Goal: Task Accomplishment & Management: Use online tool/utility

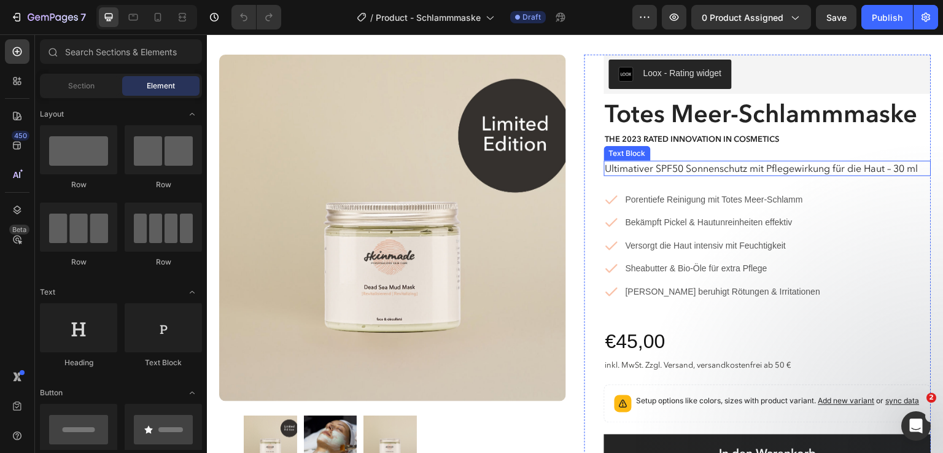
scroll to position [36, 0]
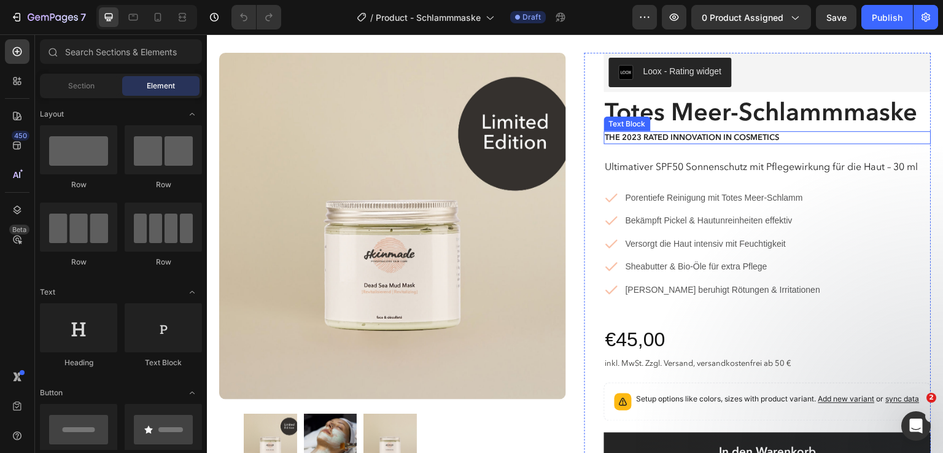
click at [763, 137] on p "The 2023 Rated Innovation in Cosmetics" at bounding box center [767, 138] width 325 height 10
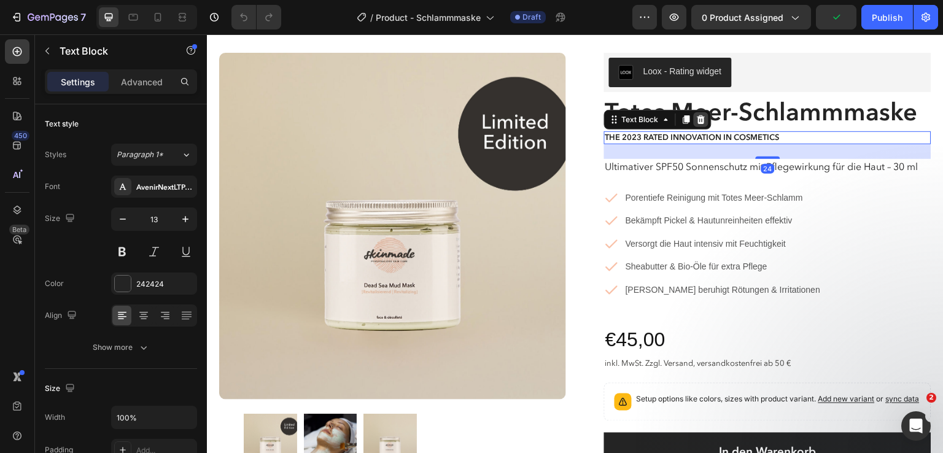
click at [696, 121] on icon at bounding box center [701, 120] width 10 height 10
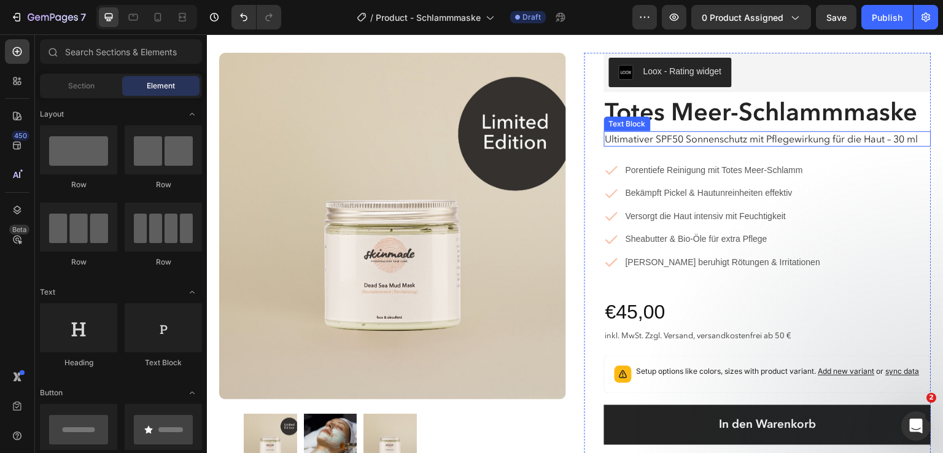
click at [666, 138] on p "Ultimativer SPF50 Sonnenschutz mit Pflegewirkung für die Haut – 30 ml" at bounding box center [767, 139] width 325 height 13
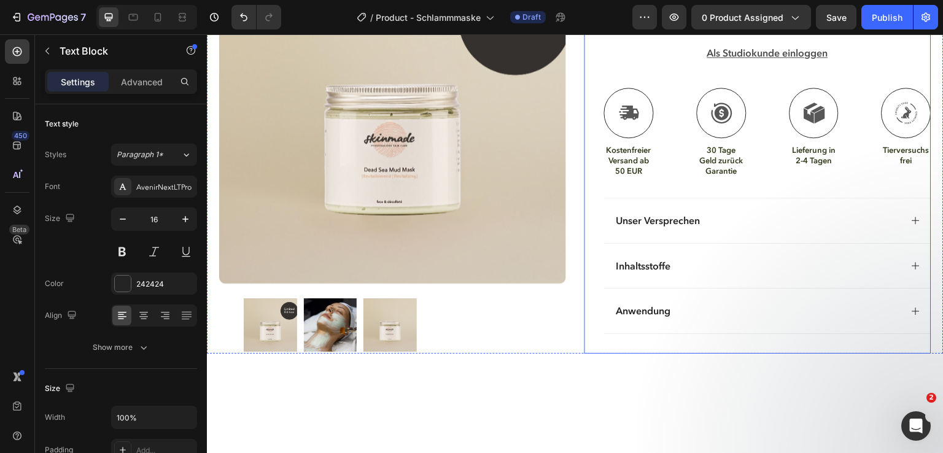
scroll to position [449, 0]
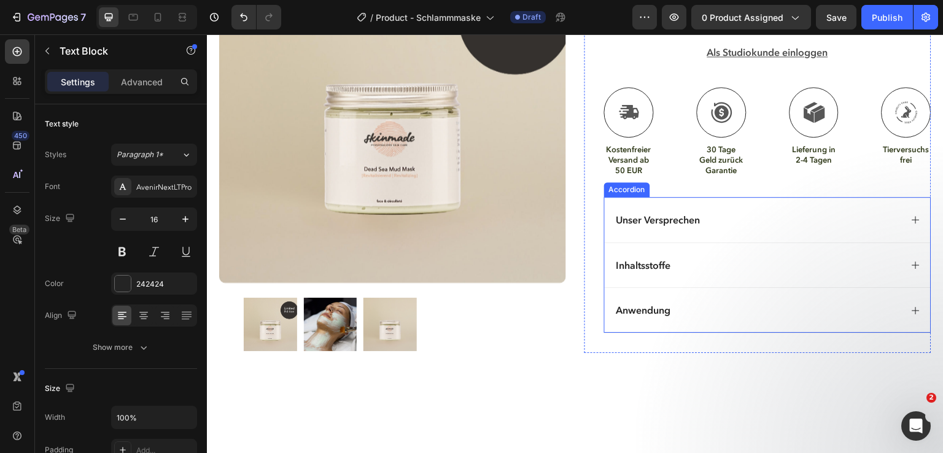
click at [733, 227] on div "Unser Versprechen" at bounding box center [757, 220] width 287 height 17
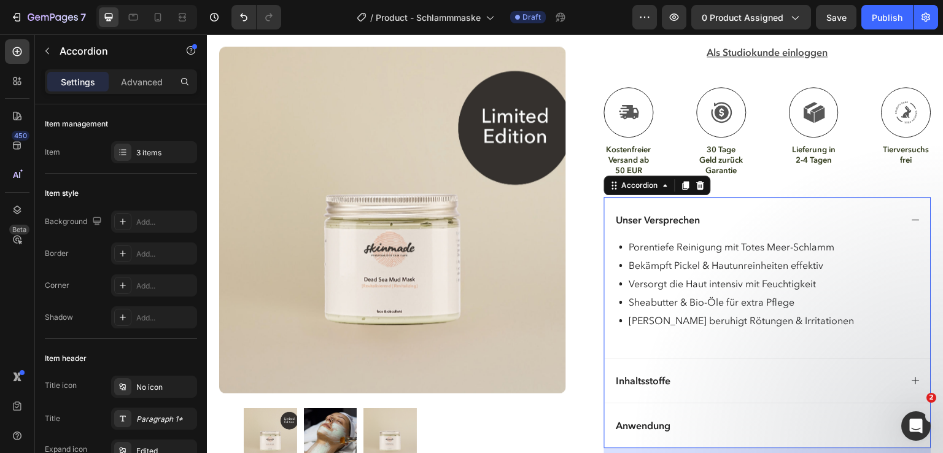
click at [911, 225] on icon at bounding box center [916, 220] width 10 height 10
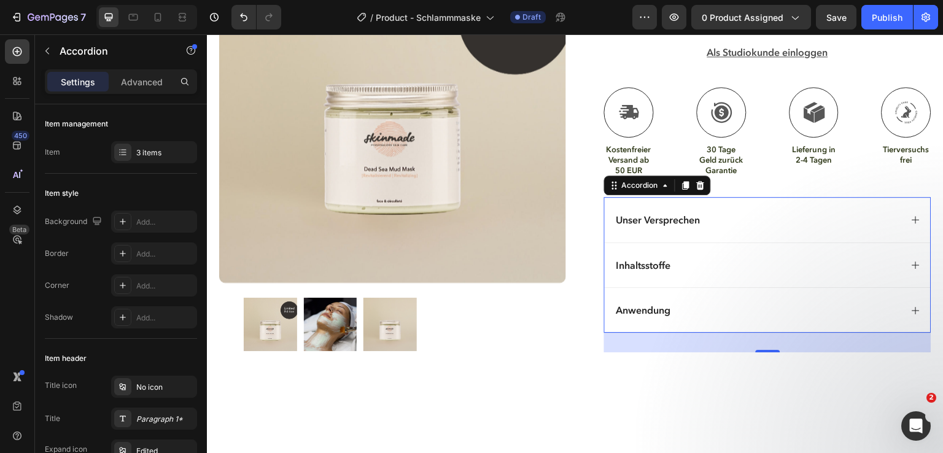
click at [741, 271] on div "Inhaltsstoffe" at bounding box center [757, 265] width 287 height 17
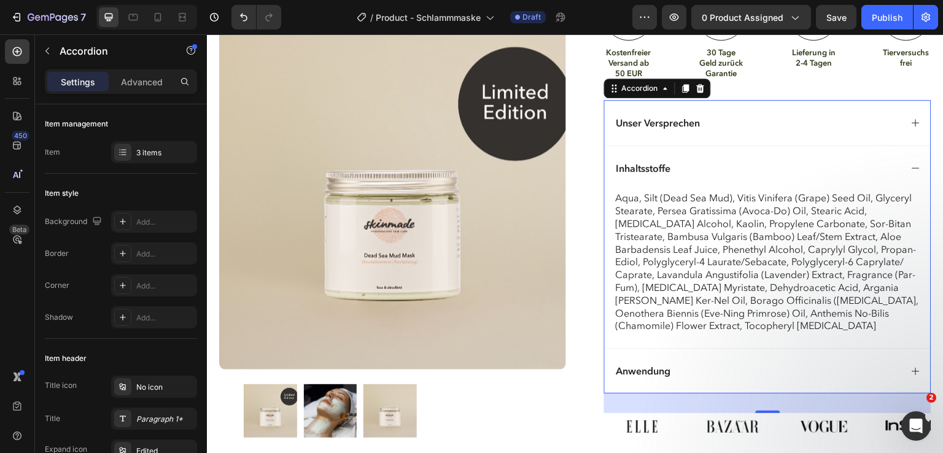
scroll to position [584, 0]
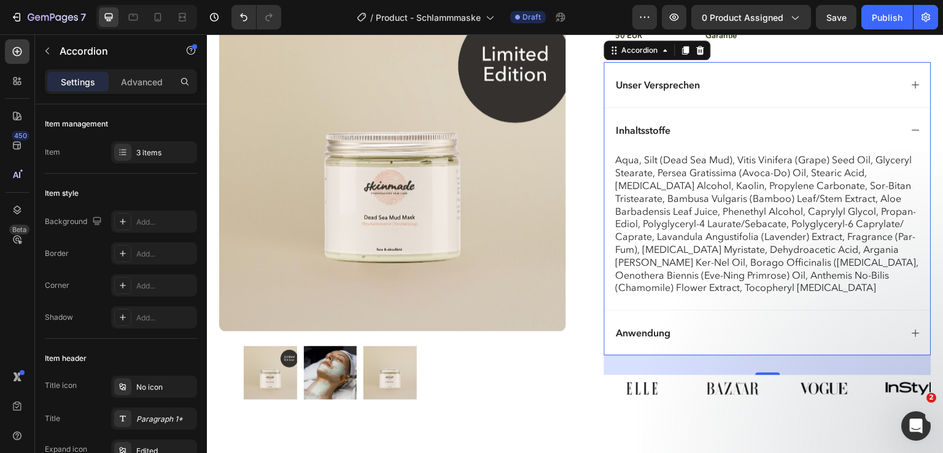
click at [758, 338] on div "Anwendung" at bounding box center [757, 333] width 287 height 17
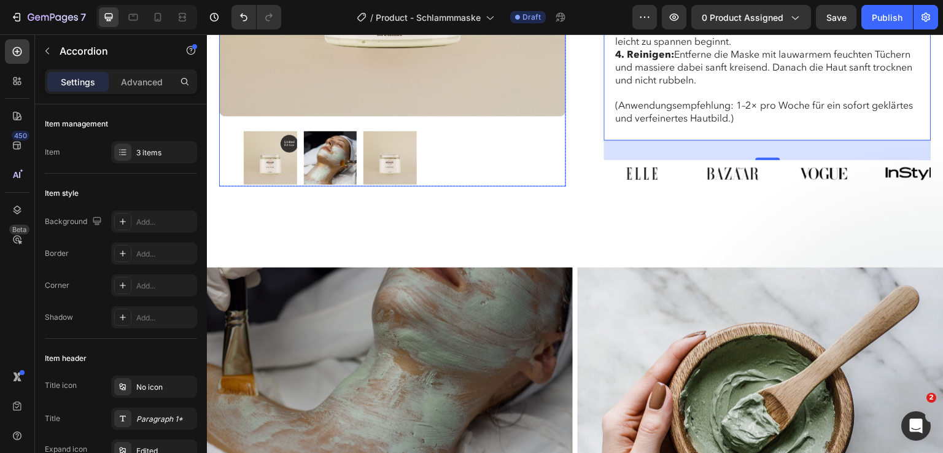
scroll to position [798, 0]
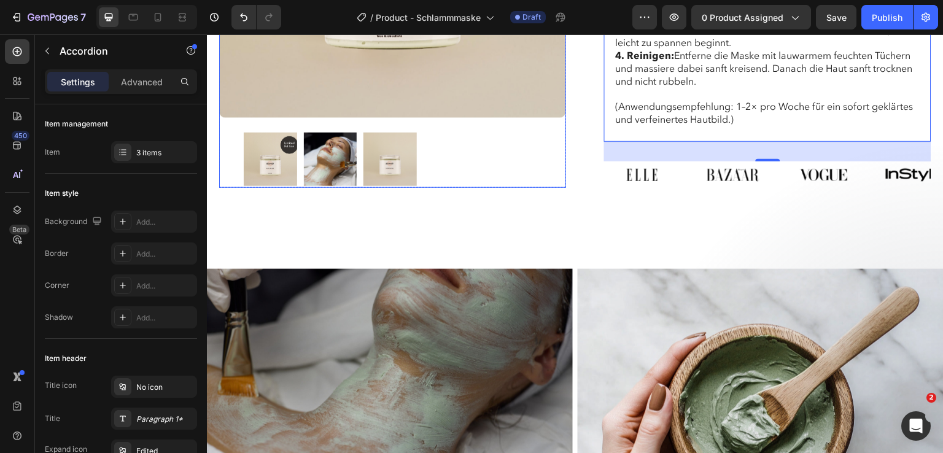
click at [325, 186] on img at bounding box center [330, 159] width 53 height 53
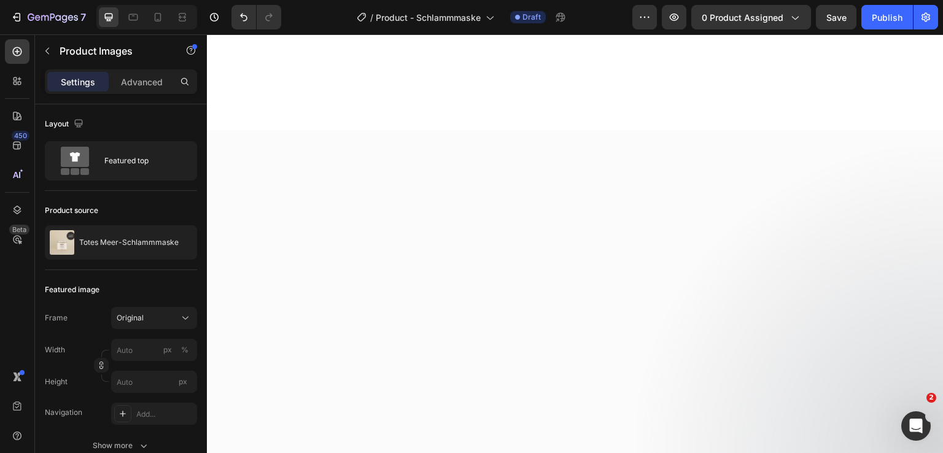
scroll to position [0, 0]
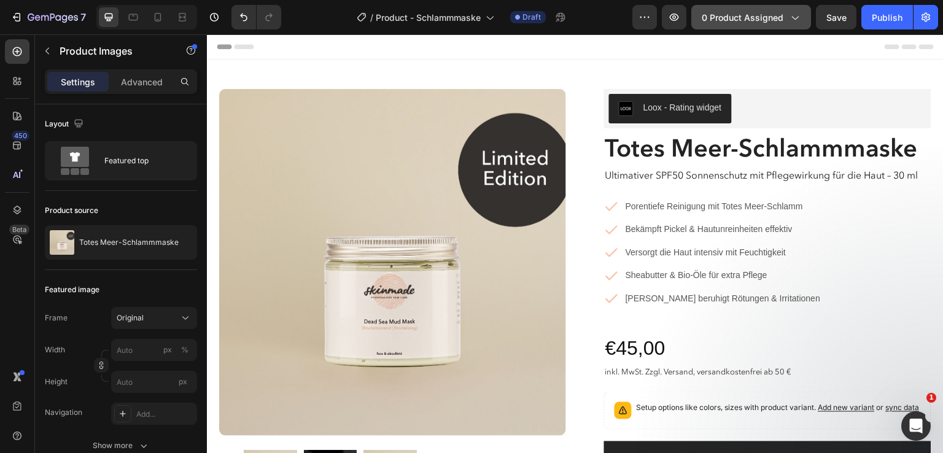
click at [744, 26] on button "0 product assigned" at bounding box center [751, 17] width 120 height 25
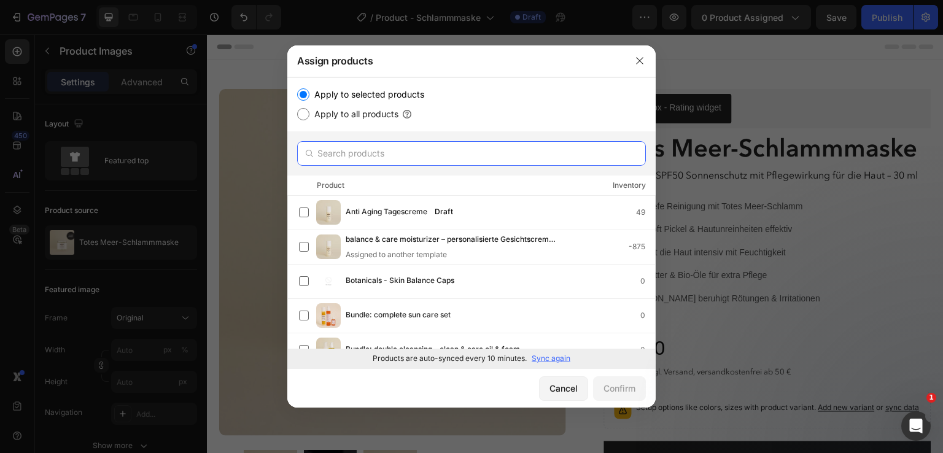
click at [339, 145] on input "text" at bounding box center [471, 153] width 349 height 25
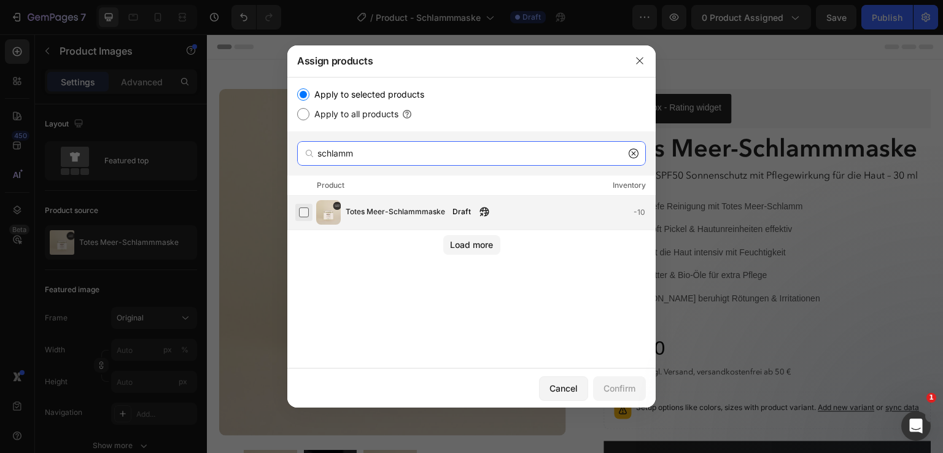
type input "schlamm"
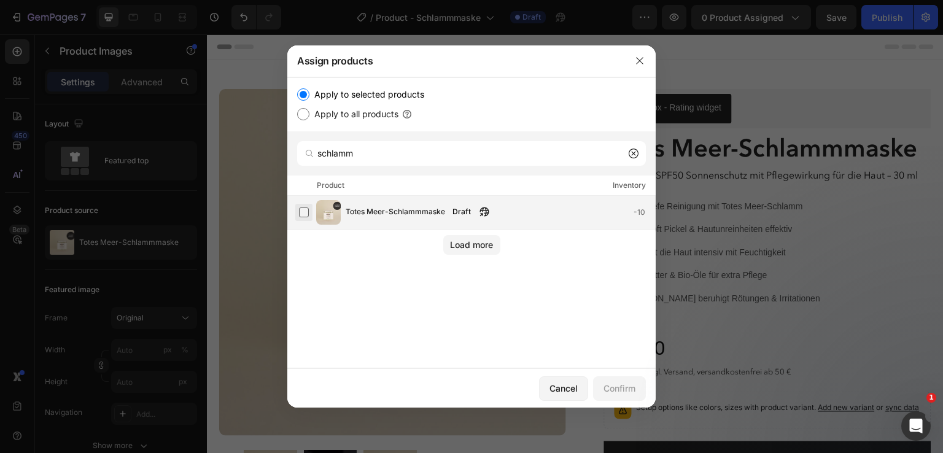
click at [301, 210] on label at bounding box center [304, 212] width 10 height 10
click at [614, 384] on div "Confirm" at bounding box center [619, 388] width 32 height 13
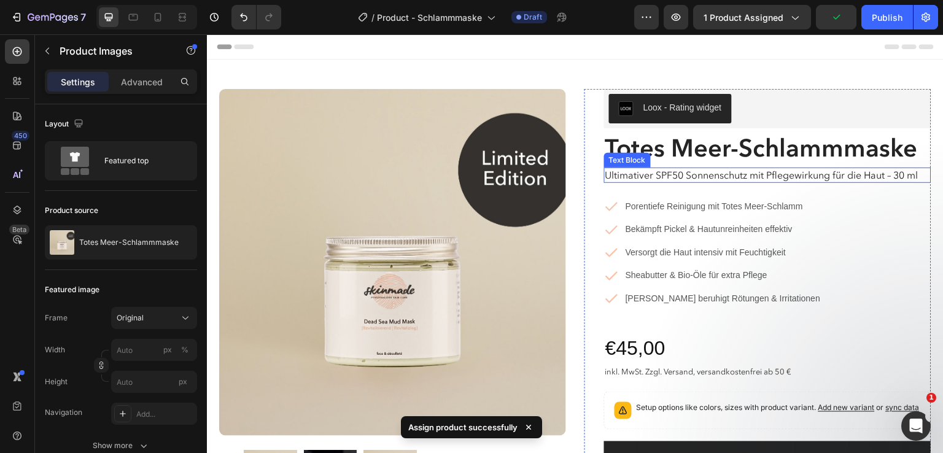
click at [646, 175] on p "Ultimativer SPF50 Sonnenschutz mit Pflegewirkung für die Haut – 30 ml" at bounding box center [767, 175] width 325 height 13
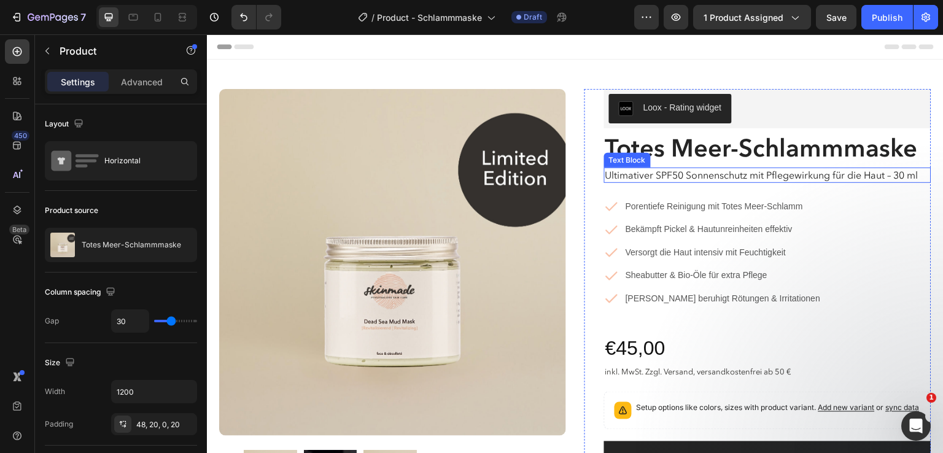
click at [646, 178] on p "Ultimativer SPF50 Sonnenschutz mit Pflegewirkung für die Haut – 30 ml" at bounding box center [767, 175] width 325 height 13
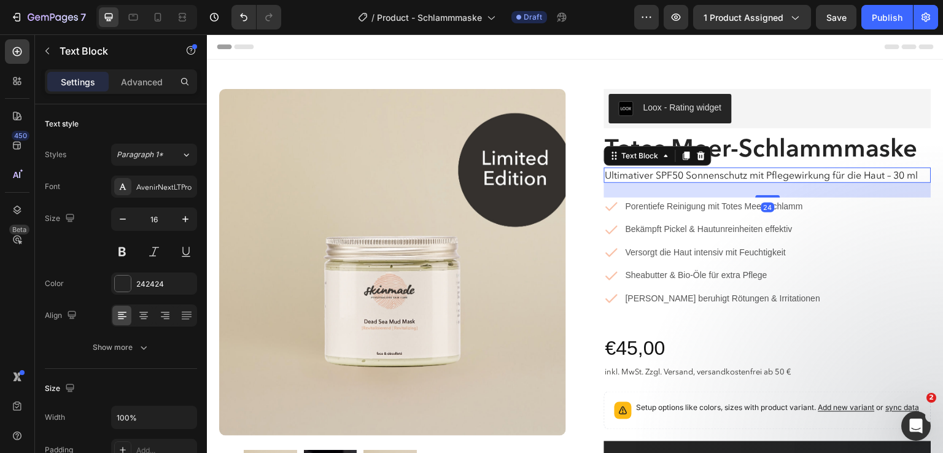
click at [653, 177] on p "Ultimativer SPF50 Sonnenschutz mit Pflegewirkung für die Haut – 30 ml" at bounding box center [767, 175] width 325 height 13
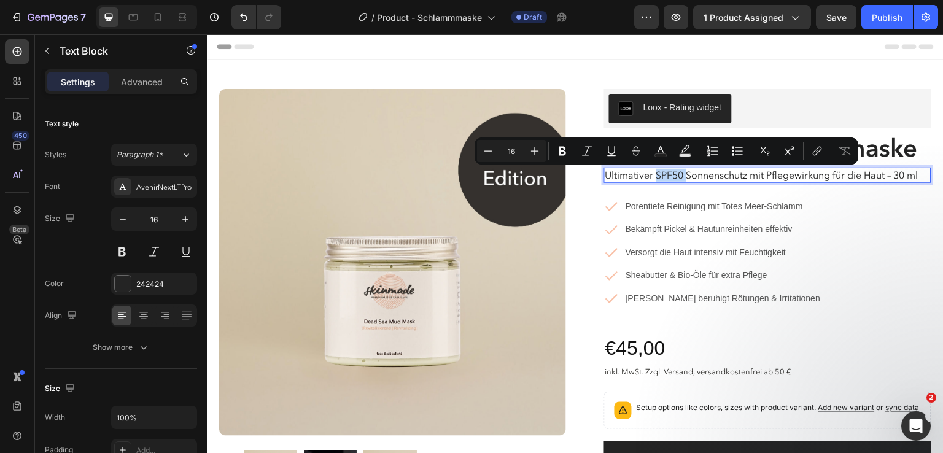
click at [653, 177] on p "Ultimativer SPF50 Sonnenschutz mit Pflegewirkung für die Haut – 30 ml" at bounding box center [767, 175] width 325 height 13
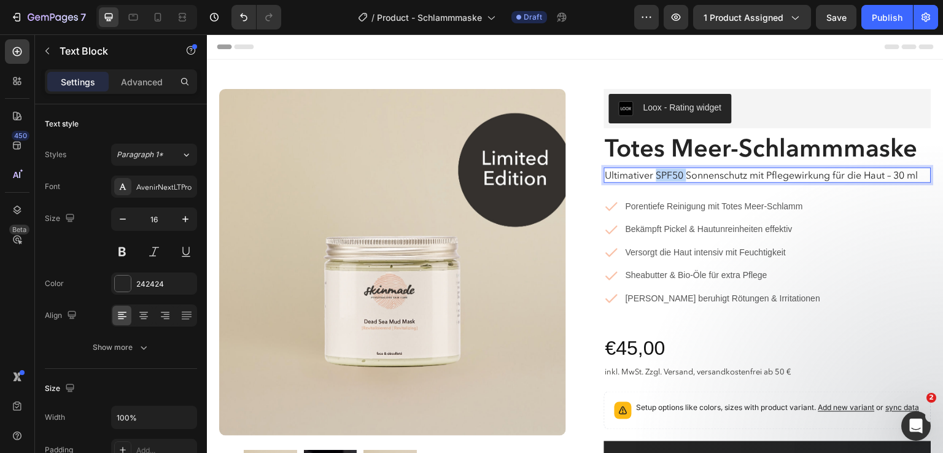
click at [653, 177] on p "Ultimativer SPF50 Sonnenschutz mit Pflegewirkung für die Haut – 30 ml" at bounding box center [767, 175] width 325 height 13
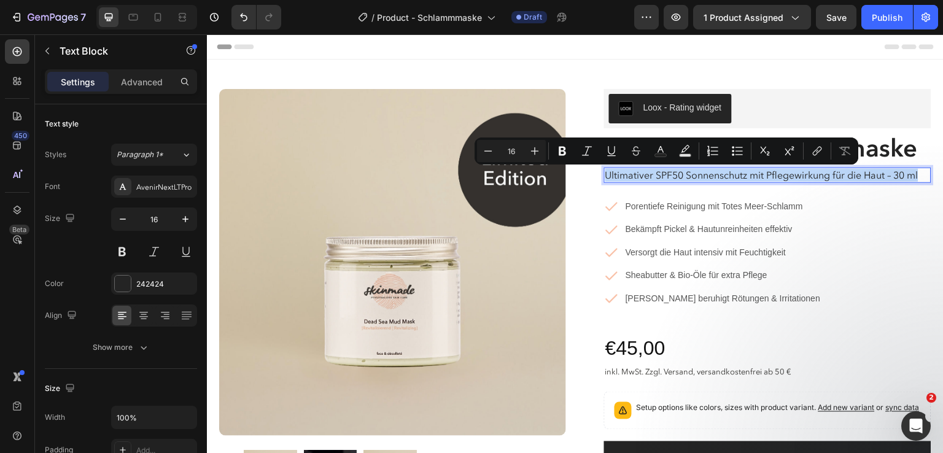
click at [653, 177] on p "Ultimativer SPF50 Sonnenschutz mit Pflegewirkung für die Haut – 30 ml" at bounding box center [767, 175] width 325 height 13
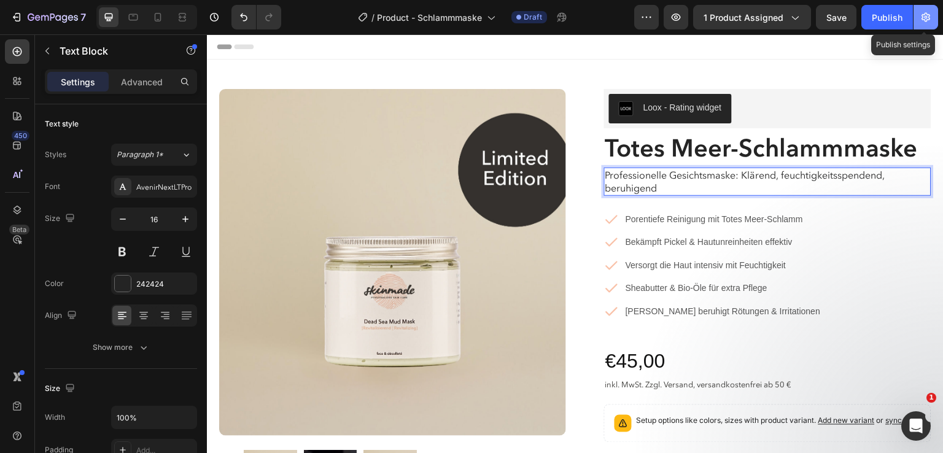
click at [922, 12] on icon "button" at bounding box center [925, 17] width 12 height 12
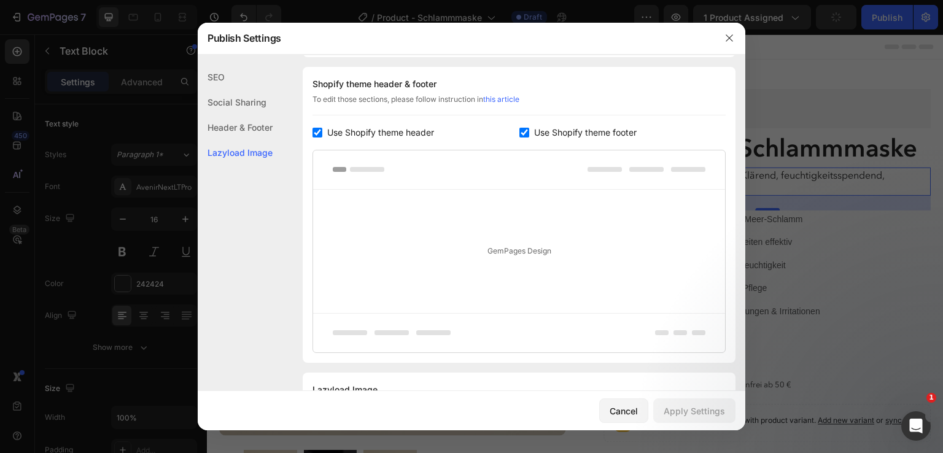
scroll to position [241, 0]
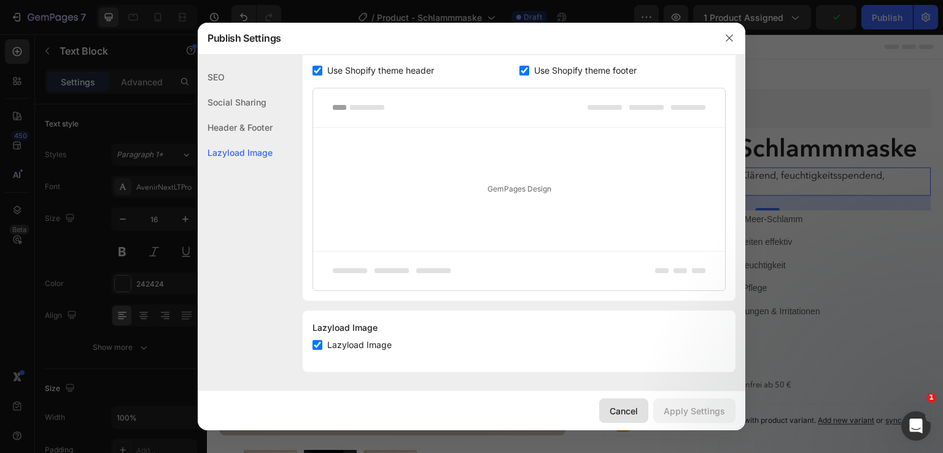
click at [626, 409] on div "Cancel" at bounding box center [623, 410] width 28 height 13
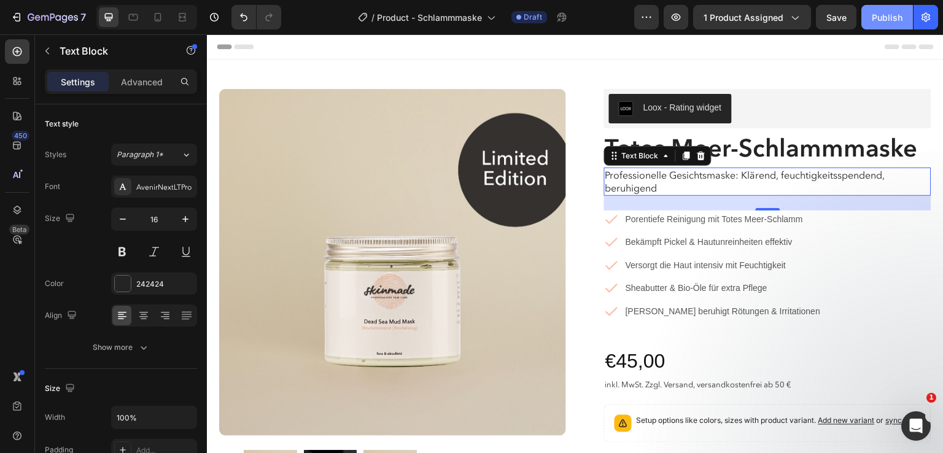
click at [873, 24] on button "Publish" at bounding box center [887, 17] width 52 height 25
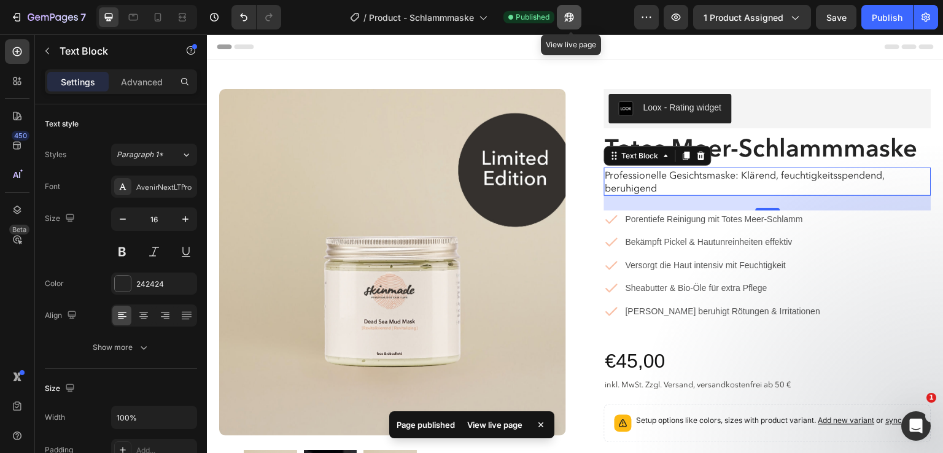
click at [569, 23] on icon "button" at bounding box center [569, 17] width 12 height 12
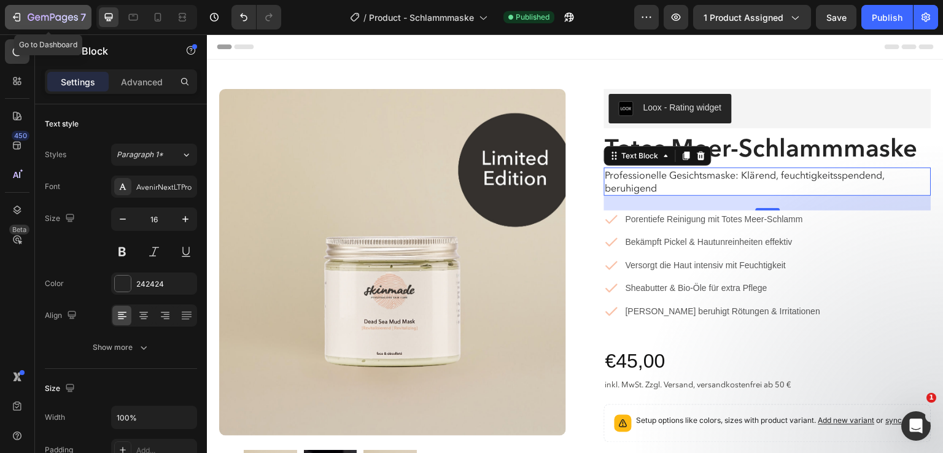
click at [26, 12] on div "7" at bounding box center [47, 17] width 75 height 15
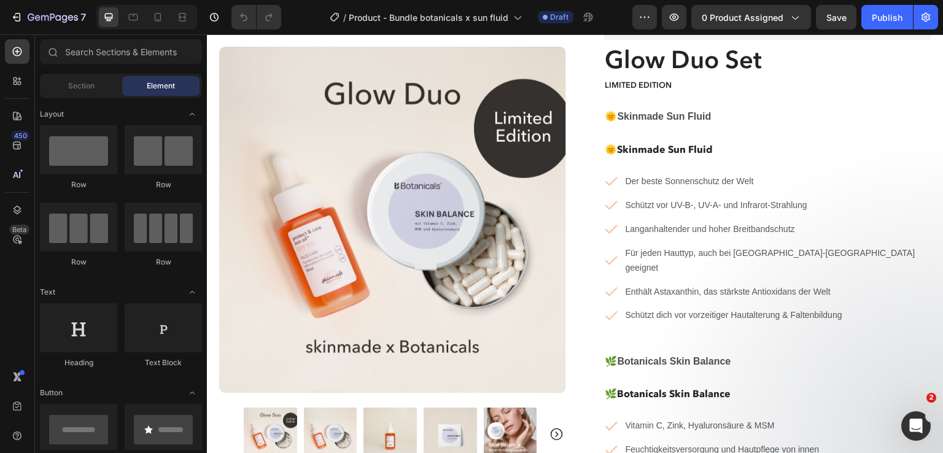
scroll to position [88, 0]
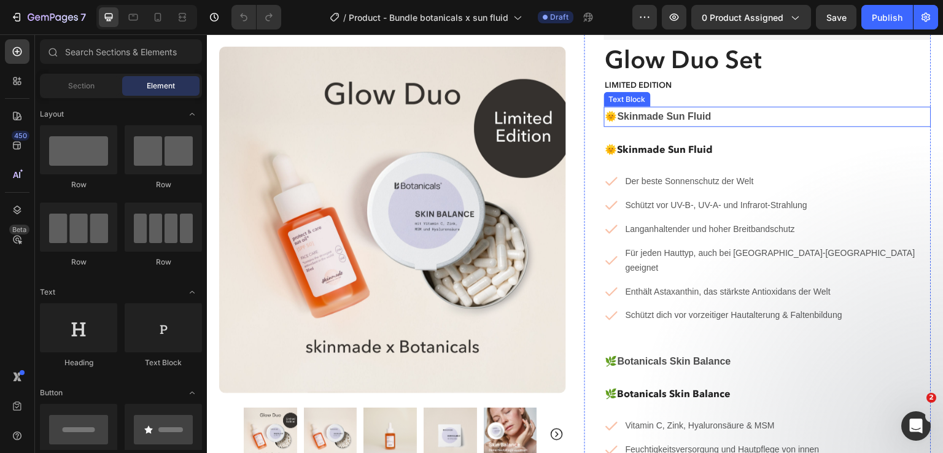
click at [635, 116] on strong "Skinmade Sun Fluid" at bounding box center [664, 116] width 94 height 10
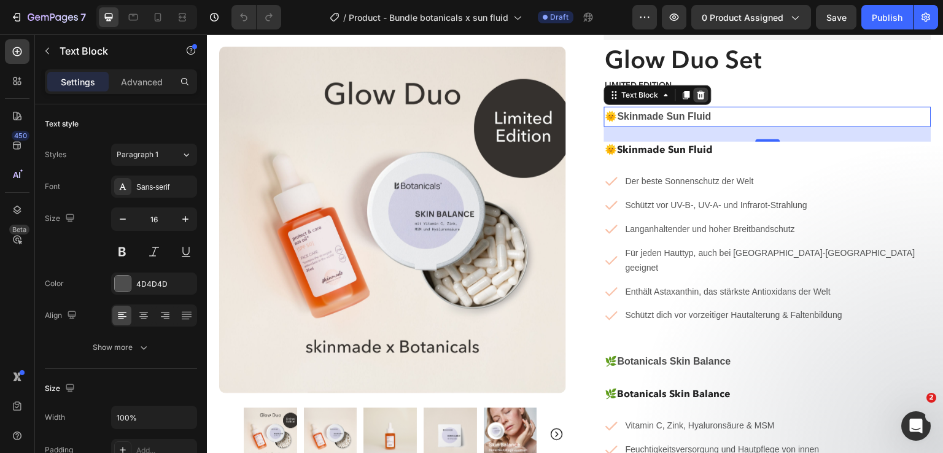
click at [700, 98] on icon at bounding box center [701, 95] width 10 height 10
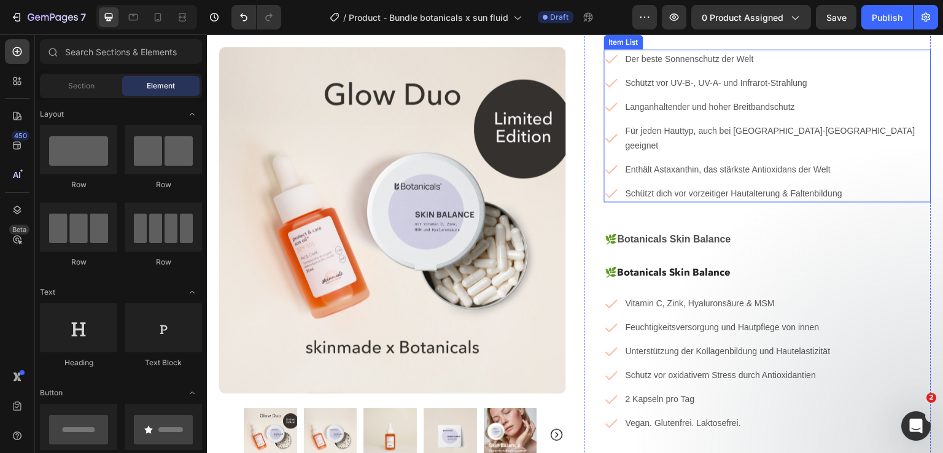
scroll to position [189, 0]
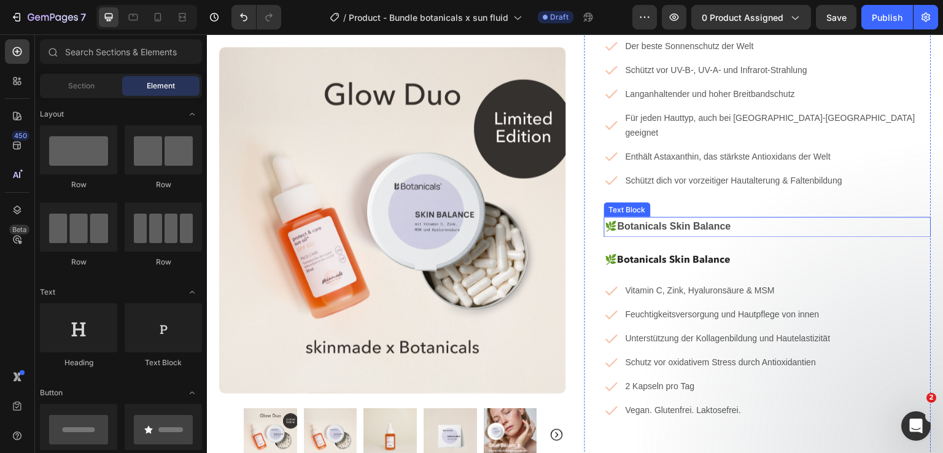
click at [644, 221] on strong "Botanicals Skin Balance" at bounding box center [674, 226] width 114 height 10
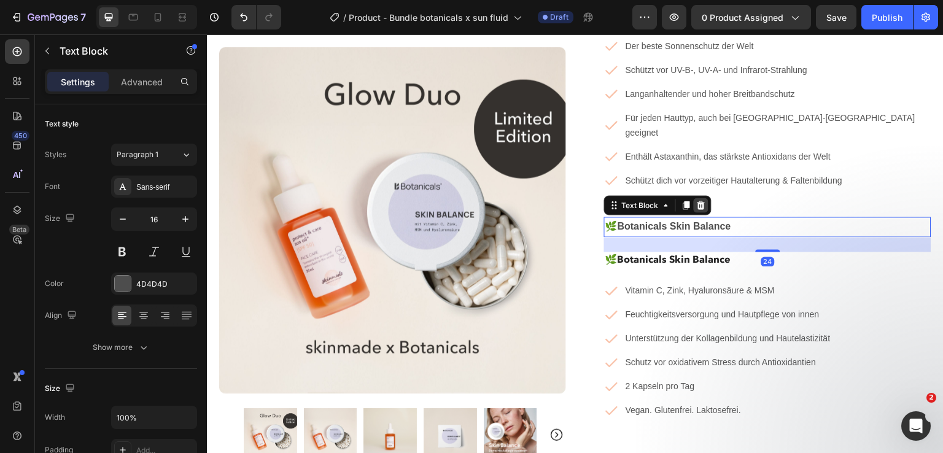
click at [697, 201] on icon at bounding box center [701, 205] width 8 height 9
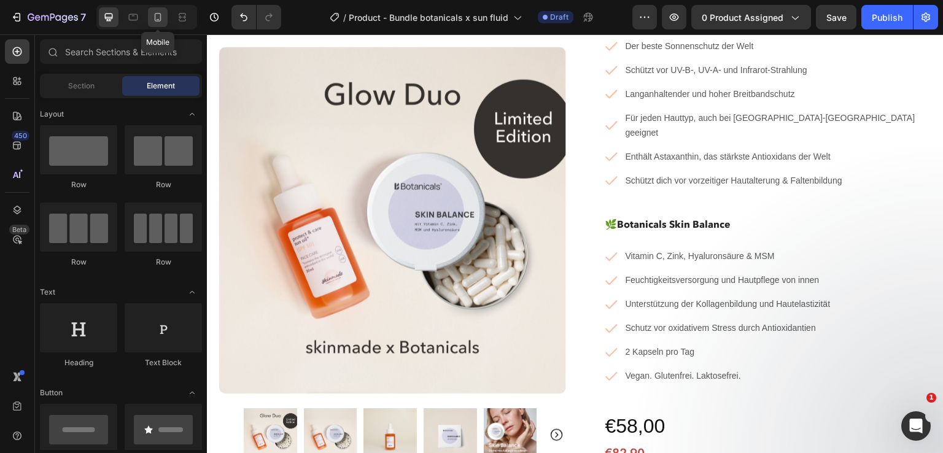
click at [152, 16] on icon at bounding box center [158, 17] width 12 height 12
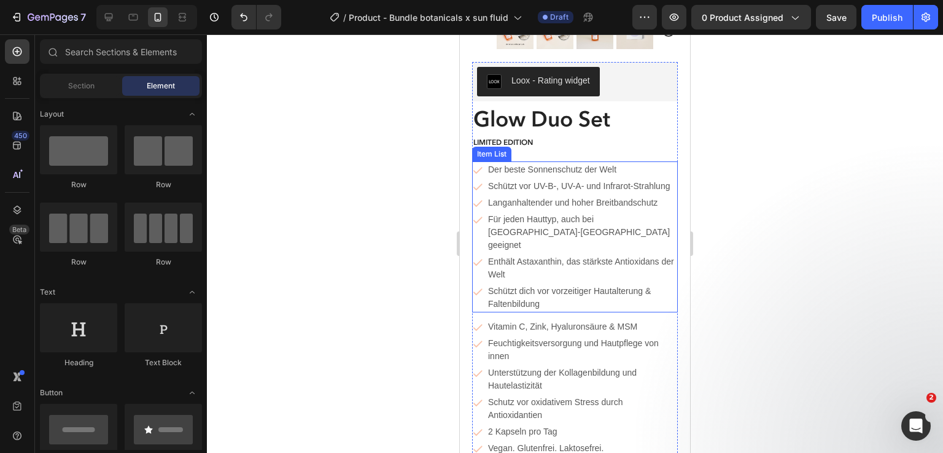
scroll to position [271, 0]
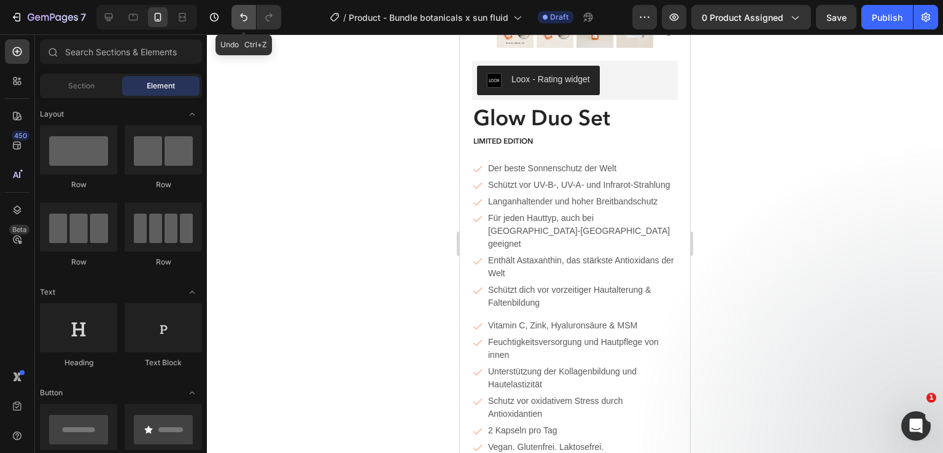
click at [243, 24] on button "Undo/Redo" at bounding box center [243, 17] width 25 height 25
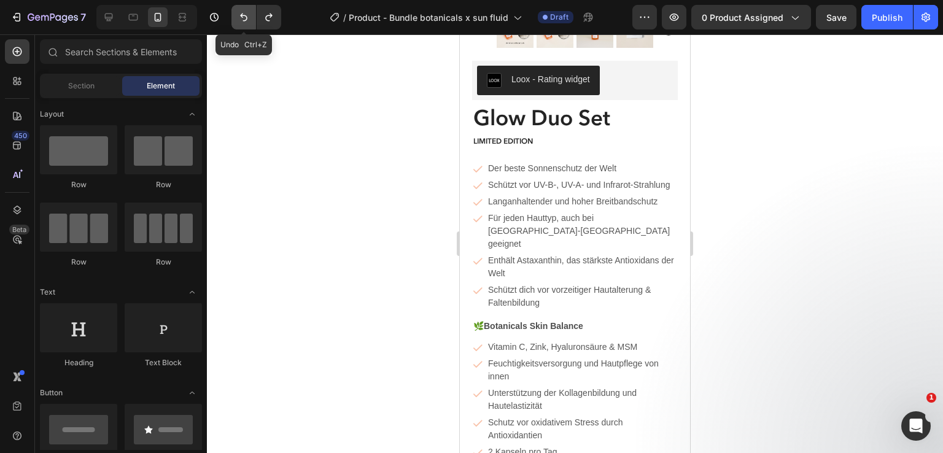
click at [243, 24] on button "Undo/Redo" at bounding box center [243, 17] width 25 height 25
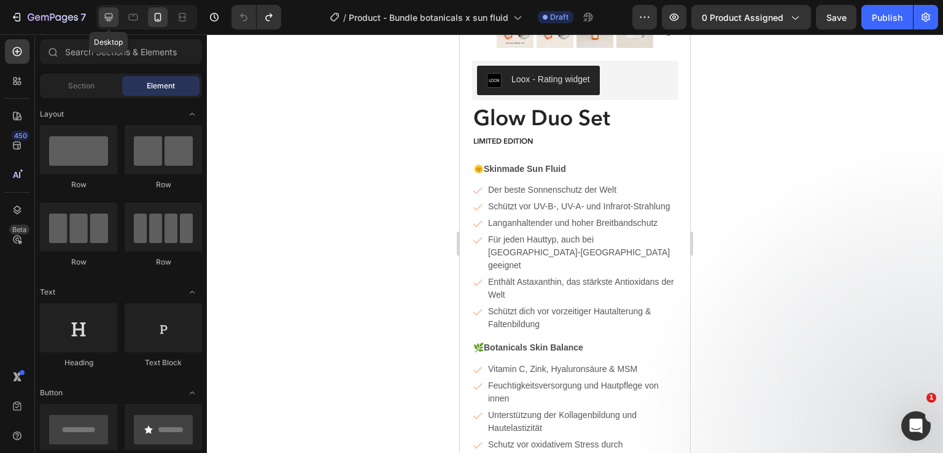
click at [108, 12] on icon at bounding box center [108, 17] width 12 height 12
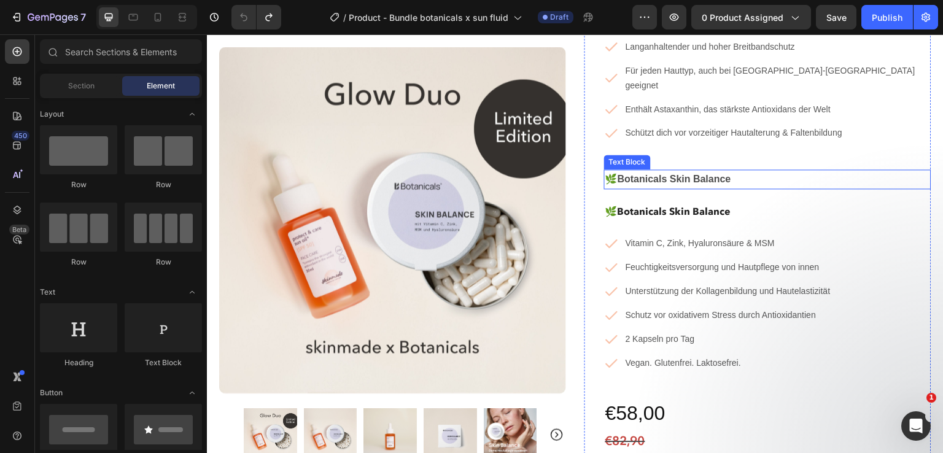
click at [746, 171] on p "🌿 Botanicals Skin Balance" at bounding box center [767, 180] width 325 height 18
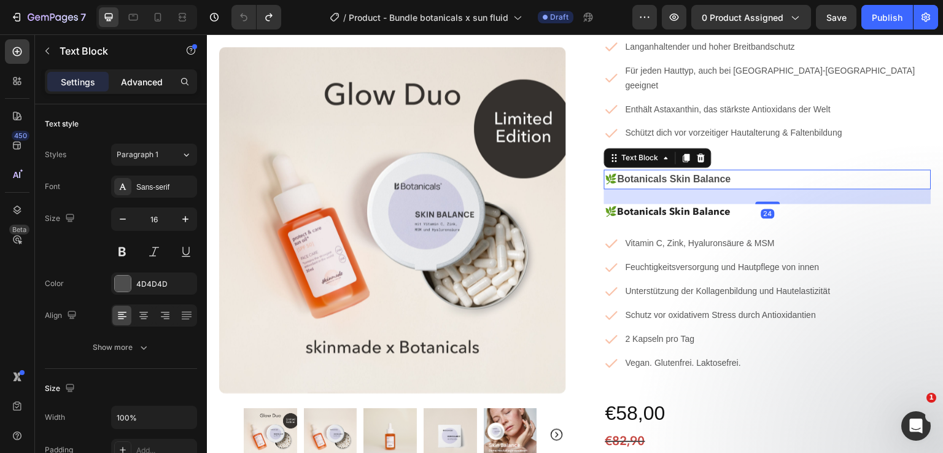
click at [154, 88] on div "Advanced" at bounding box center [141, 82] width 61 height 20
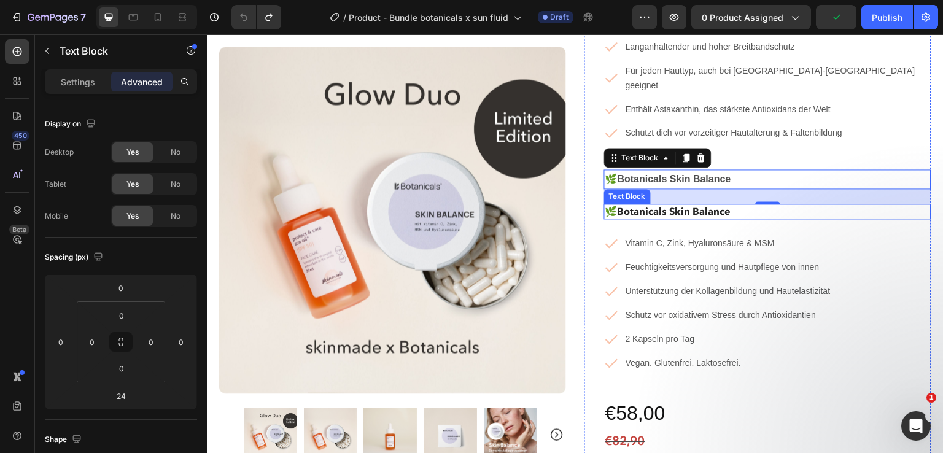
click at [737, 205] on p "🌿 Botanicals Skin Balance" at bounding box center [767, 211] width 325 height 13
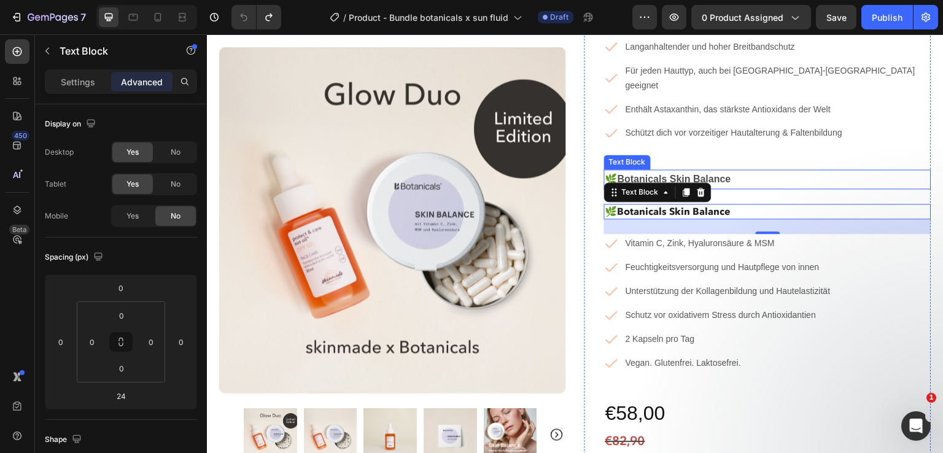
click at [744, 171] on p "🌿 Botanicals Skin Balance" at bounding box center [767, 180] width 325 height 18
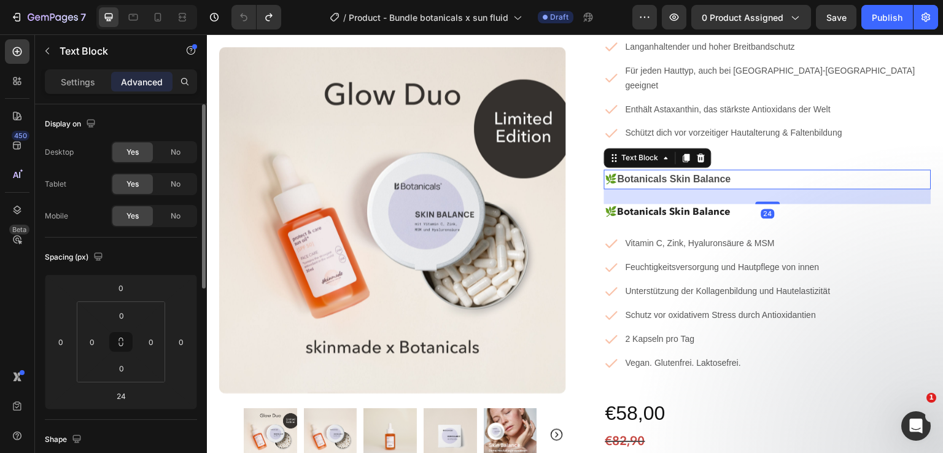
click at [134, 155] on span "Yes" at bounding box center [132, 152] width 12 height 11
click at [177, 155] on span "No" at bounding box center [176, 152] width 10 height 11
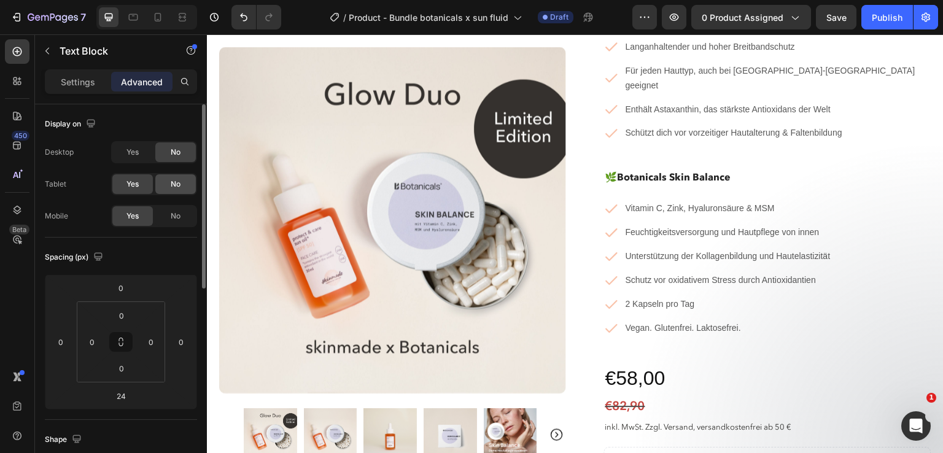
click at [172, 187] on span "No" at bounding box center [176, 184] width 10 height 11
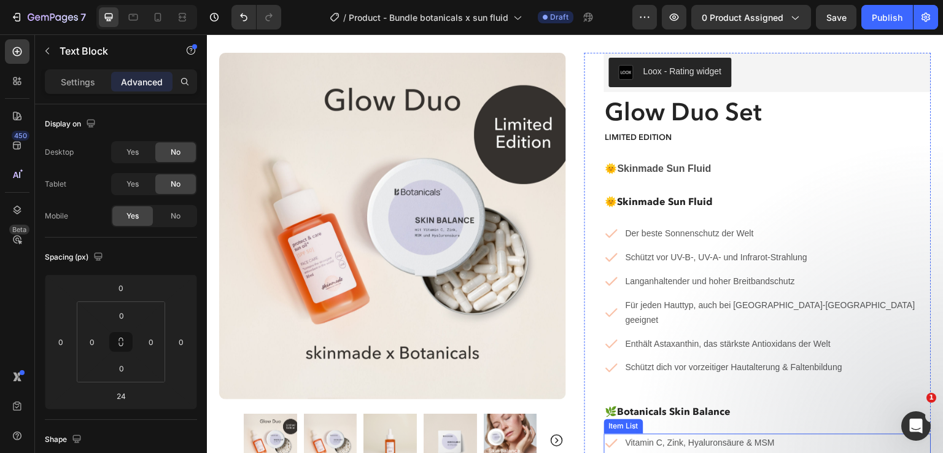
scroll to position [36, 0]
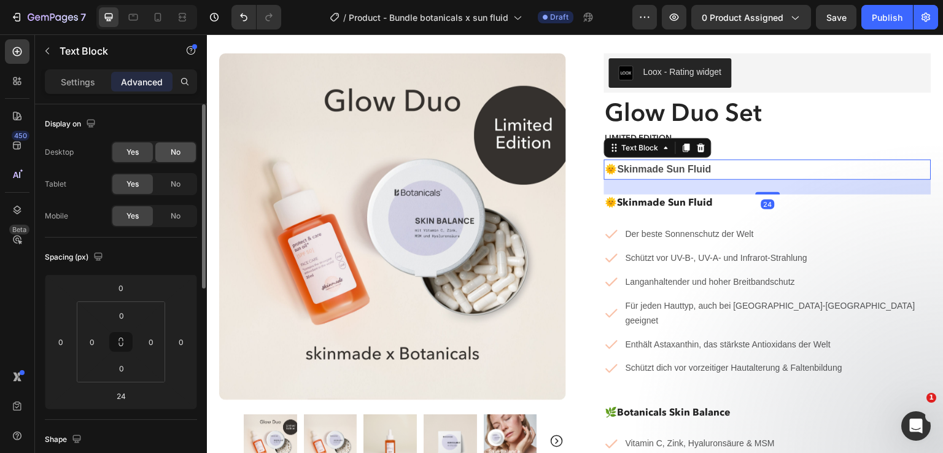
click at [175, 155] on span "No" at bounding box center [176, 152] width 10 height 11
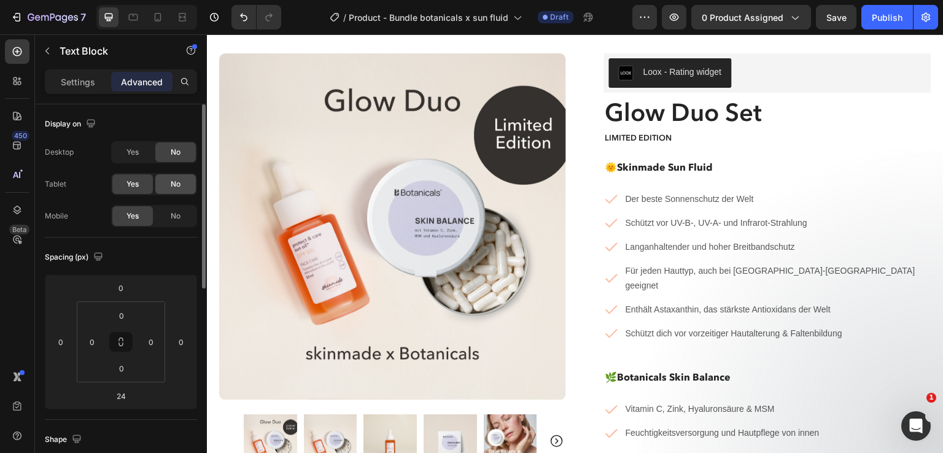
click at [174, 183] on span "No" at bounding box center [176, 184] width 10 height 11
click at [160, 20] on icon at bounding box center [158, 17] width 12 height 12
type input "6"
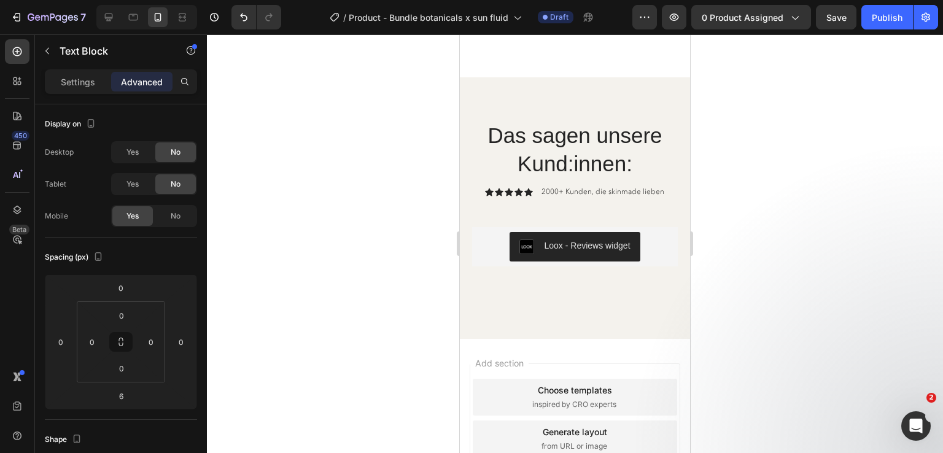
scroll to position [6709, 0]
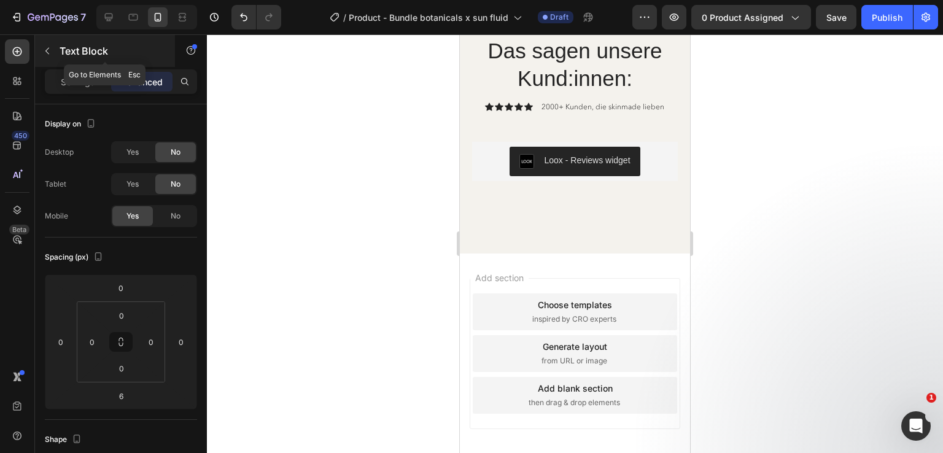
click at [50, 47] on icon "button" at bounding box center [47, 51] width 10 height 10
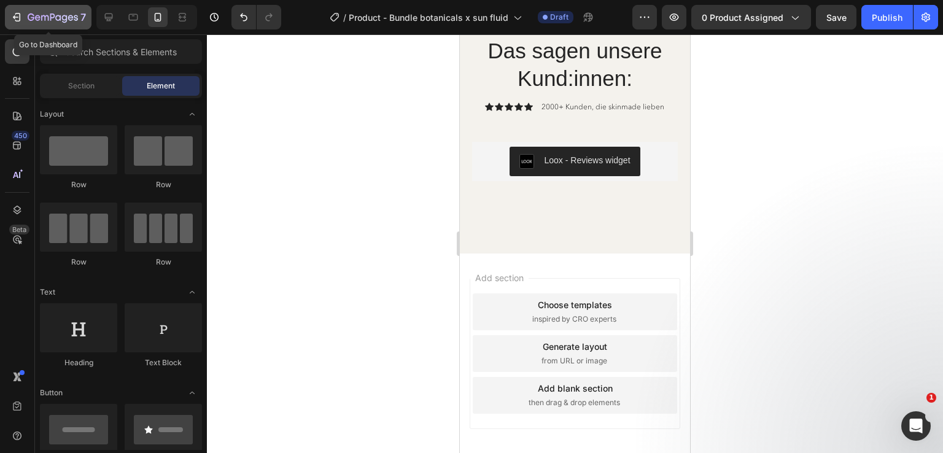
click at [33, 10] on div "7" at bounding box center [57, 17] width 58 height 15
